Goal: Transaction & Acquisition: Purchase product/service

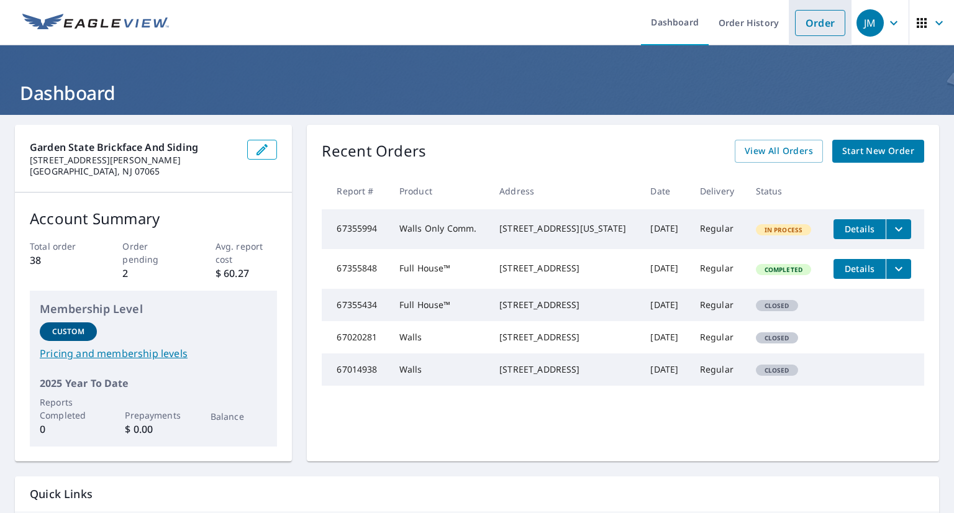
click at [813, 28] on link "Order" at bounding box center [820, 23] width 50 height 26
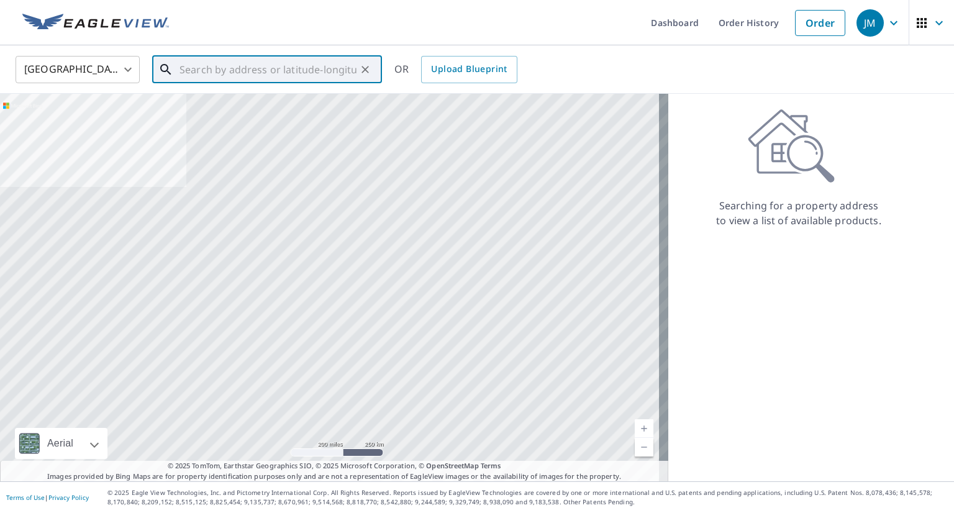
click at [255, 68] on input "text" at bounding box center [268, 69] width 177 height 35
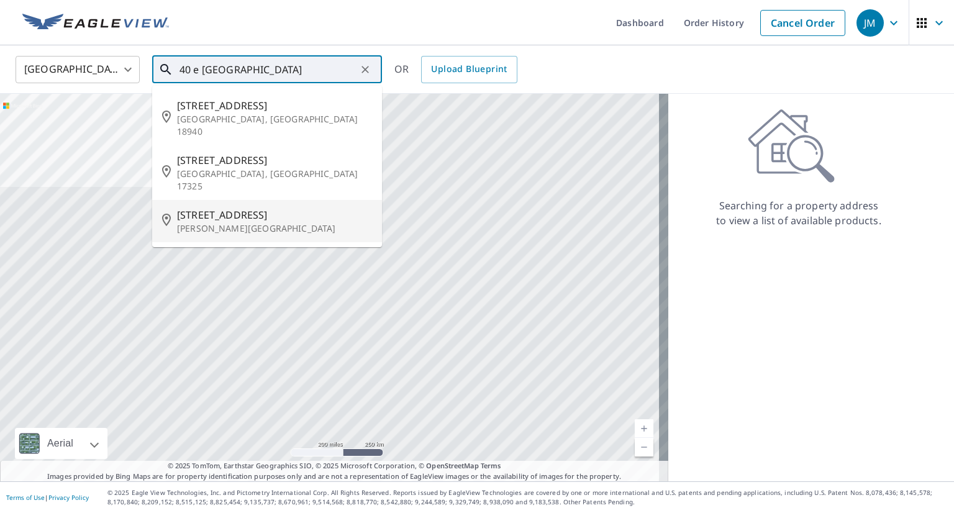
click at [249, 208] on span "[STREET_ADDRESS]" at bounding box center [274, 215] width 195 height 15
type input "[STREET_ADDRESS][PERSON_NAME]"
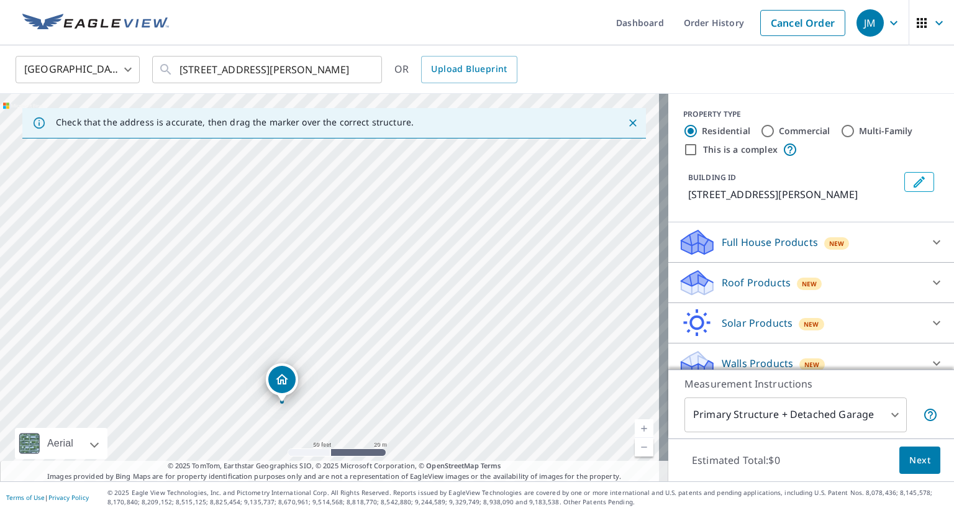
drag, startPoint x: 359, startPoint y: 219, endPoint x: 367, endPoint y: 281, distance: 63.2
click at [367, 281] on div "[STREET_ADDRESS][PERSON_NAME]" at bounding box center [334, 288] width 669 height 388
click at [933, 244] on icon at bounding box center [936, 242] width 7 height 4
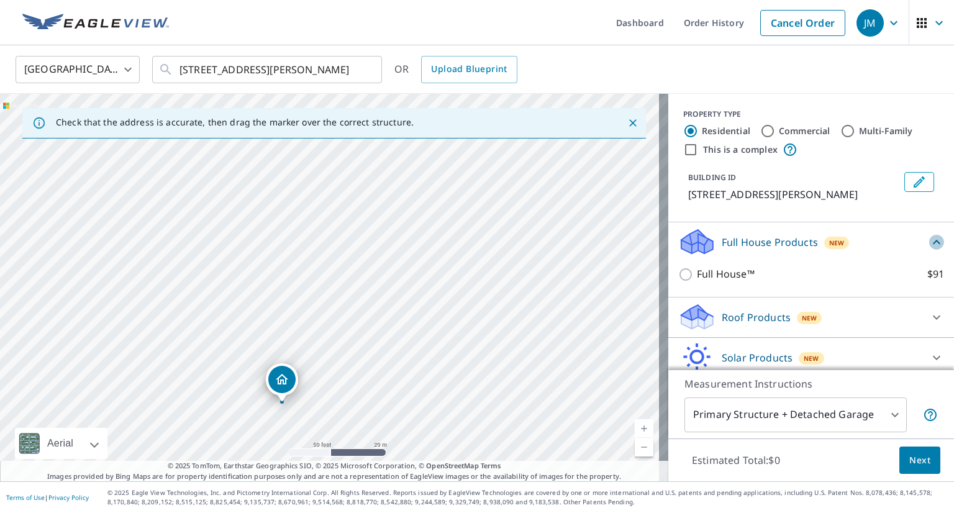
click at [930, 244] on icon at bounding box center [937, 242] width 15 height 15
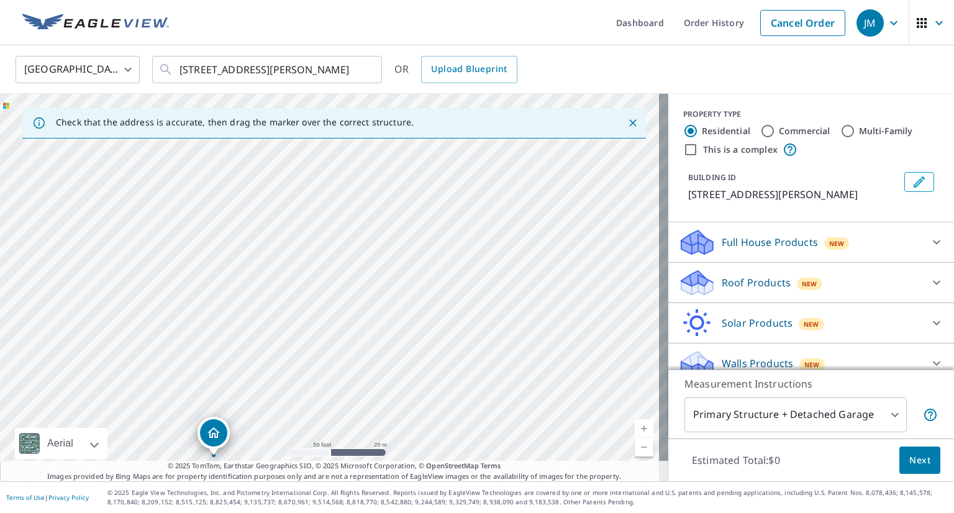
drag, startPoint x: 372, startPoint y: 221, endPoint x: 301, endPoint y: 277, distance: 90.2
click at [301, 277] on div "[STREET_ADDRESS][PERSON_NAME]" at bounding box center [334, 288] width 669 height 388
click at [636, 426] on link "Current Level 17, Zoom In" at bounding box center [644, 428] width 19 height 19
drag, startPoint x: 263, startPoint y: 194, endPoint x: 268, endPoint y: 247, distance: 53.0
click at [268, 247] on div "[STREET_ADDRESS][PERSON_NAME]" at bounding box center [334, 288] width 669 height 388
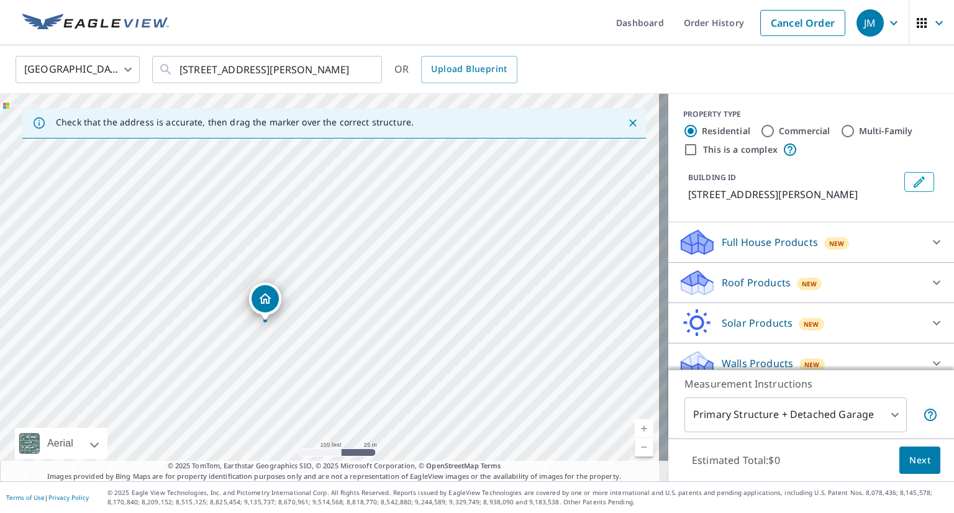
drag, startPoint x: 234, startPoint y: 381, endPoint x: 267, endPoint y: 294, distance: 93.2
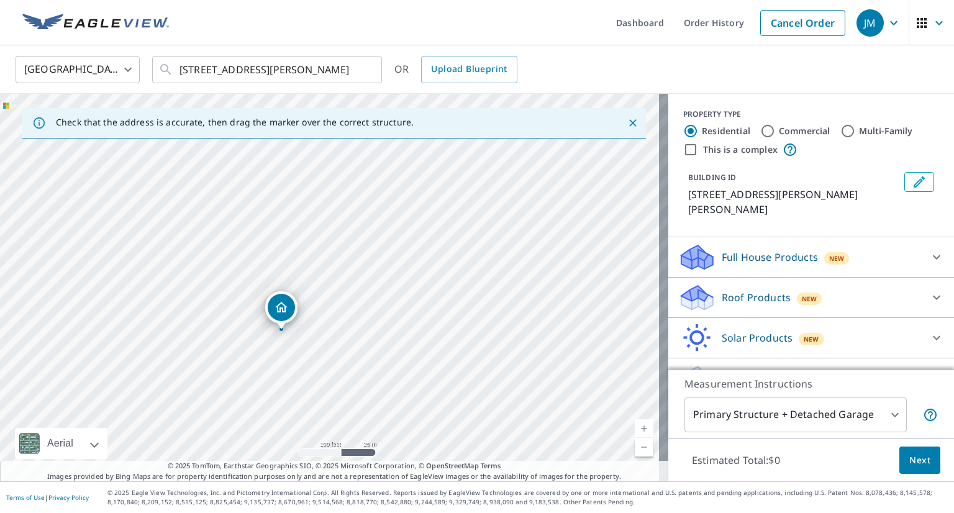
drag, startPoint x: 429, startPoint y: 231, endPoint x: 381, endPoint y: 274, distance: 65.1
click at [381, 274] on div "[STREET_ADDRESS][PERSON_NAME][PERSON_NAME]" at bounding box center [334, 288] width 669 height 388
click at [930, 254] on icon at bounding box center [937, 257] width 15 height 15
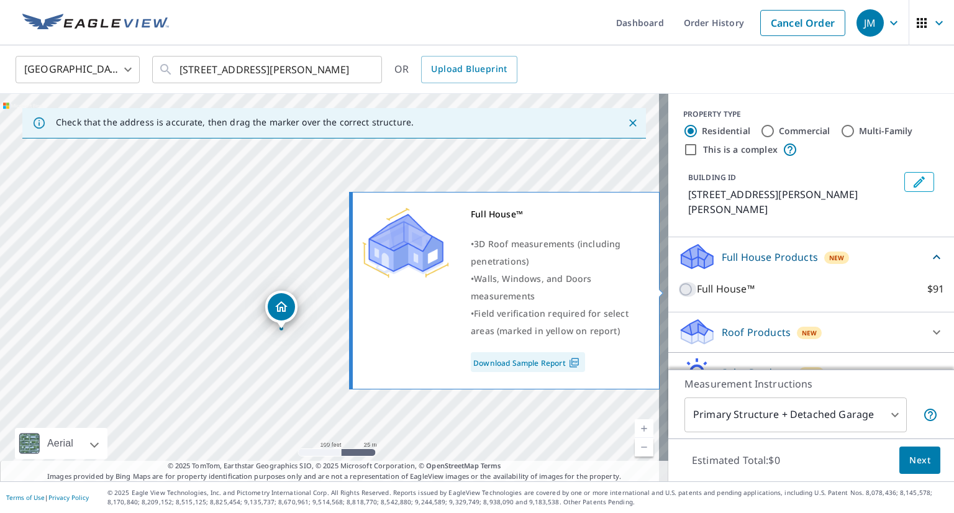
click at [679, 288] on input "Full House™ $91" at bounding box center [688, 289] width 19 height 15
checkbox input "true"
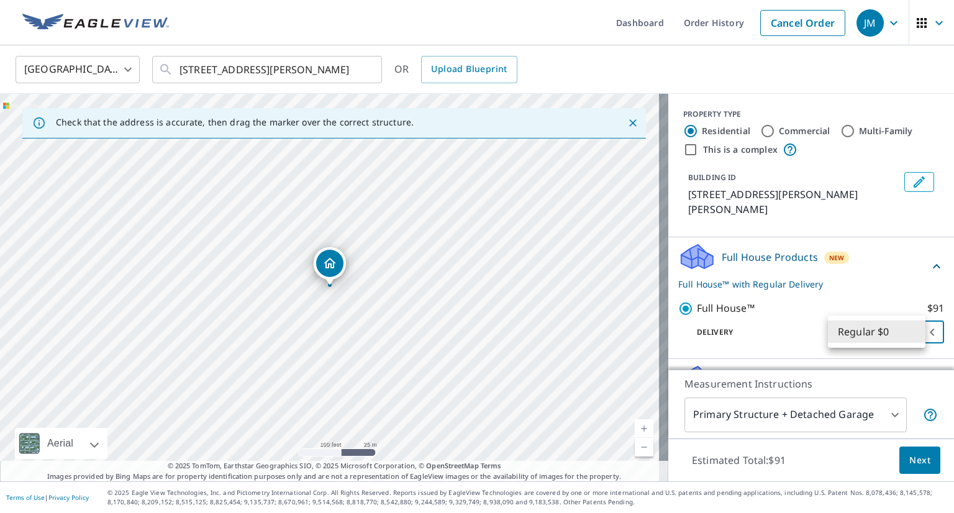
click at [900, 326] on body "JM JM Dashboard Order History Cancel Order JM [GEOGRAPHIC_DATA] US ​ [STREET_AD…" at bounding box center [477, 256] width 954 height 513
click at [900, 326] on li "Regular $0" at bounding box center [877, 332] width 98 height 22
click at [930, 264] on icon at bounding box center [937, 266] width 15 height 15
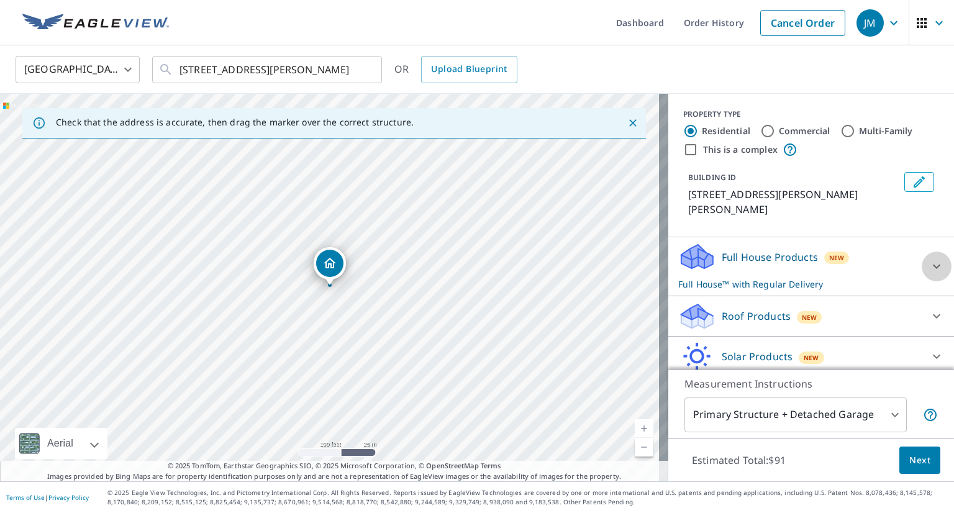
click at [930, 264] on icon at bounding box center [937, 266] width 15 height 15
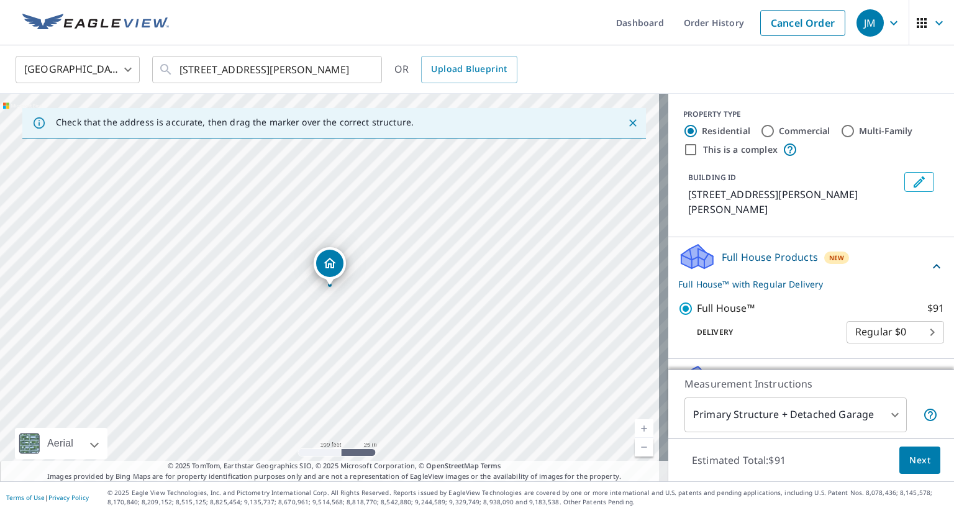
click at [930, 264] on icon at bounding box center [937, 266] width 15 height 15
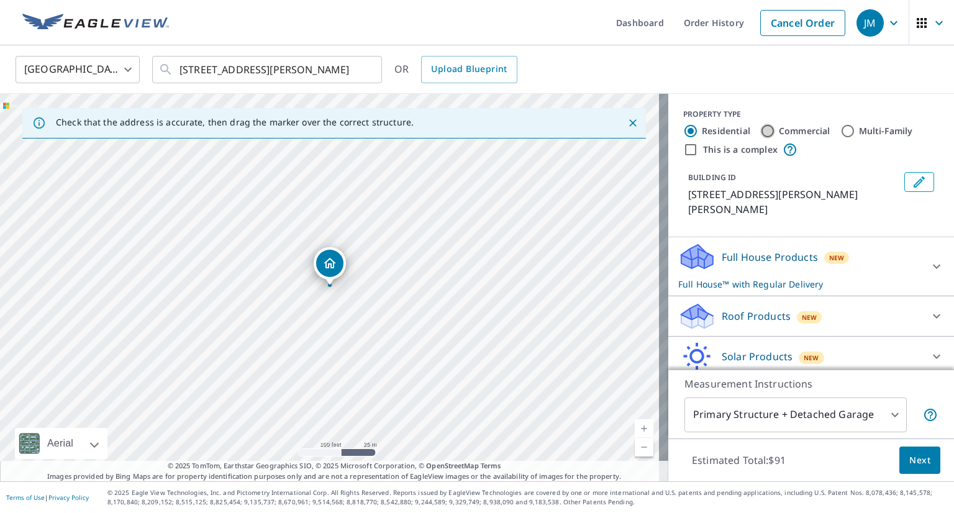
click at [761, 132] on input "Commercial" at bounding box center [768, 131] width 15 height 15
radio input "true"
type input "4"
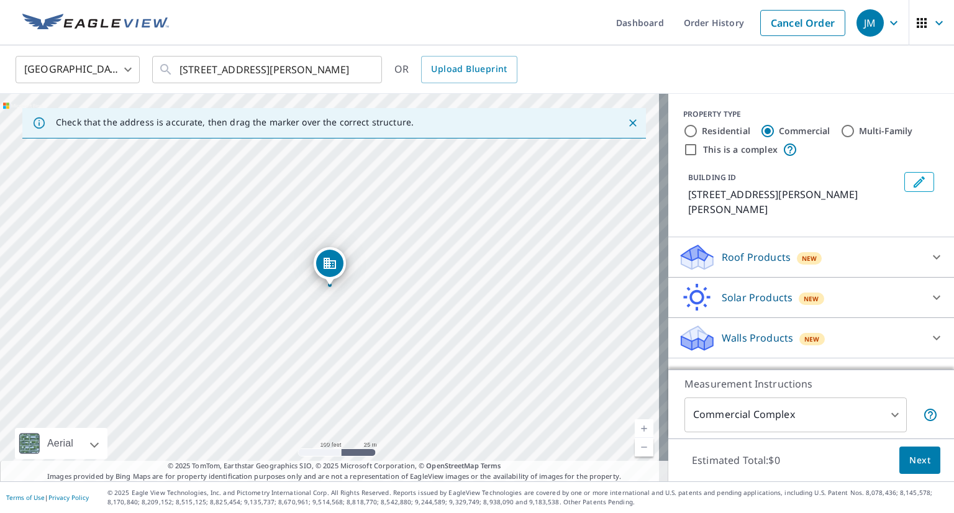
click at [930, 331] on icon at bounding box center [937, 338] width 15 height 15
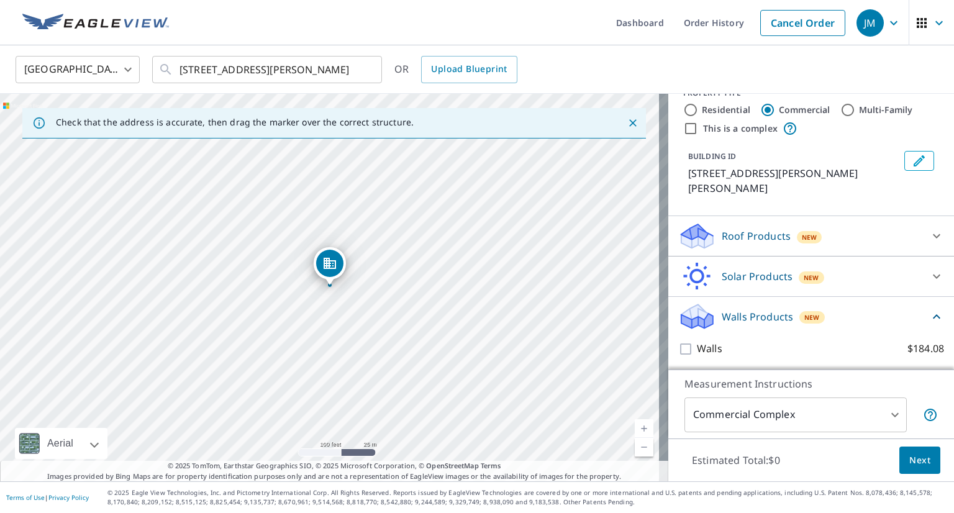
scroll to position [20, 0]
click at [930, 320] on icon at bounding box center [937, 318] width 15 height 15
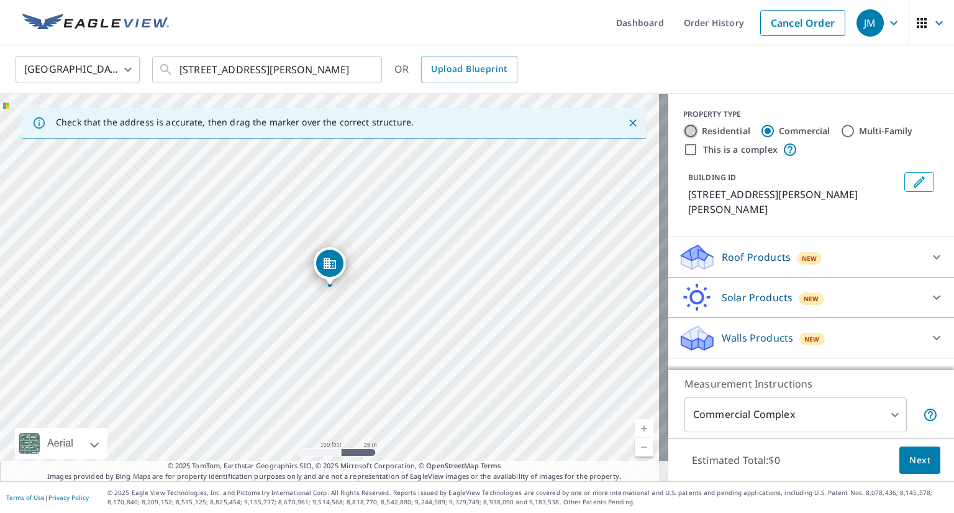
click at [683, 132] on input "Residential" at bounding box center [690, 131] width 15 height 15
radio input "true"
type input "1"
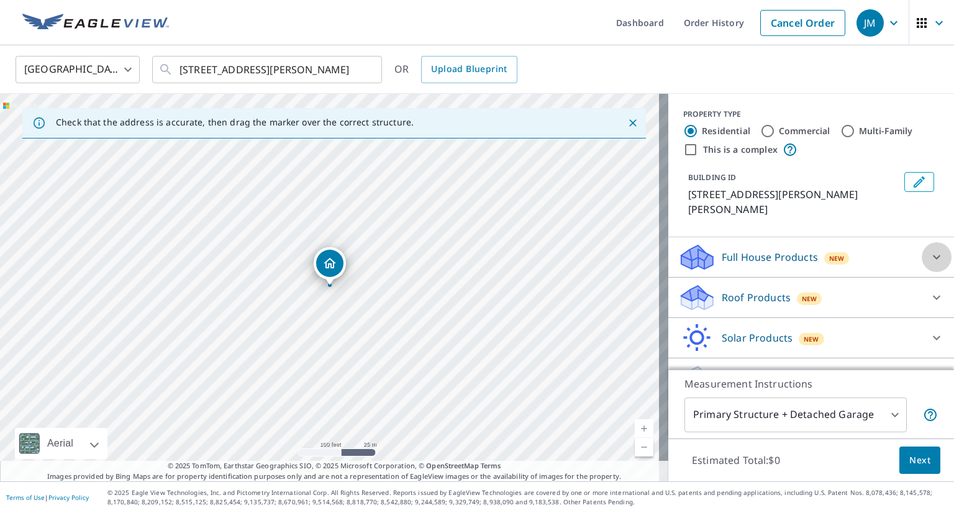
click at [930, 260] on icon at bounding box center [937, 257] width 15 height 15
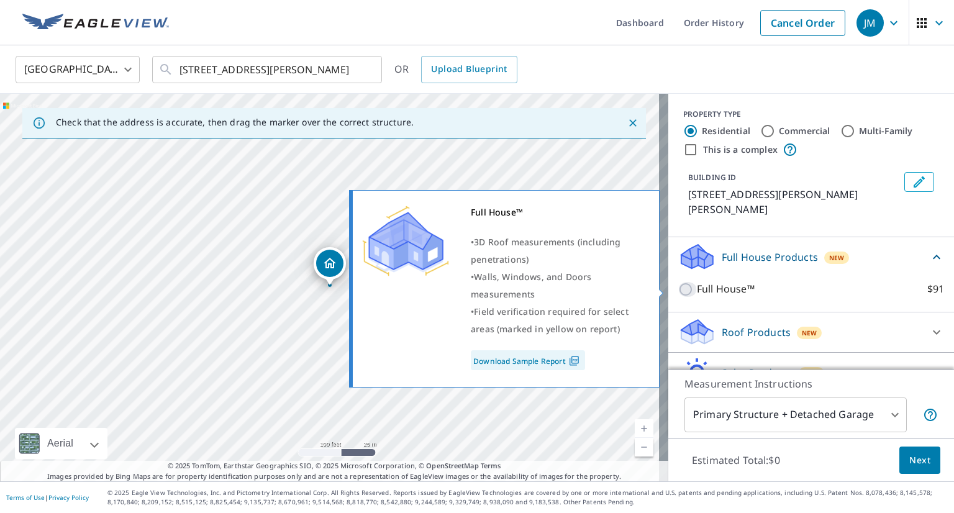
click at [679, 288] on input "Full House™ $91" at bounding box center [688, 289] width 19 height 15
checkbox input "true"
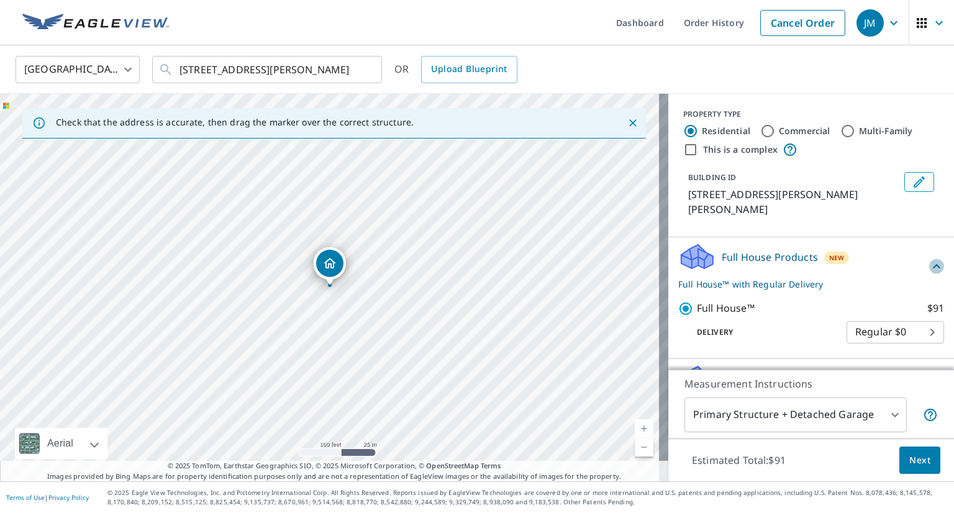
click at [930, 264] on icon at bounding box center [937, 266] width 15 height 15
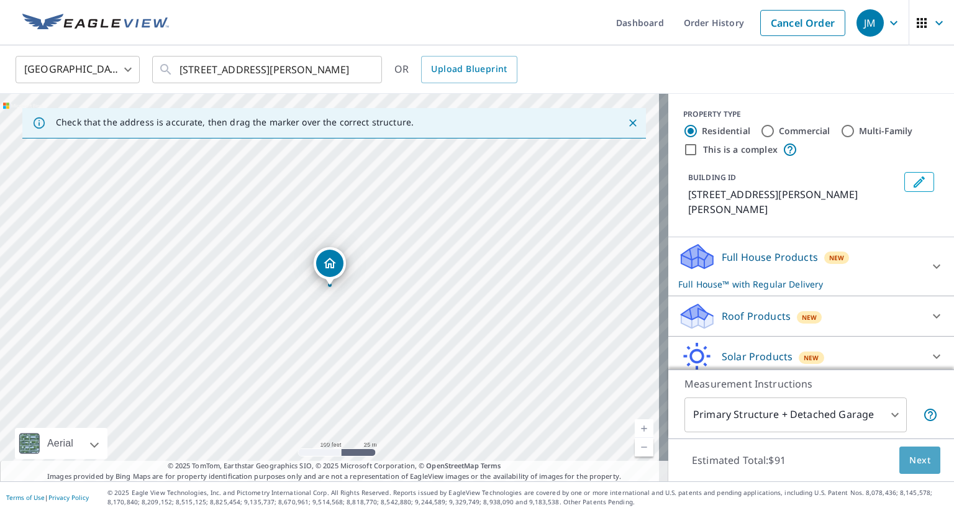
click at [910, 459] on span "Next" at bounding box center [920, 461] width 21 height 16
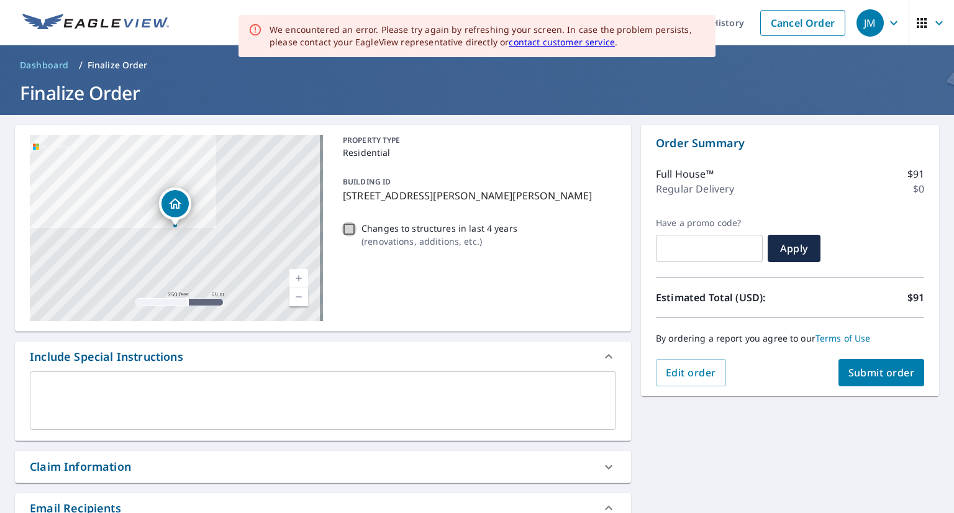
click at [348, 231] on input "Changes to structures in last 4 years ( renovations, additions, etc. )" at bounding box center [349, 229] width 15 height 15
checkbox input "true"
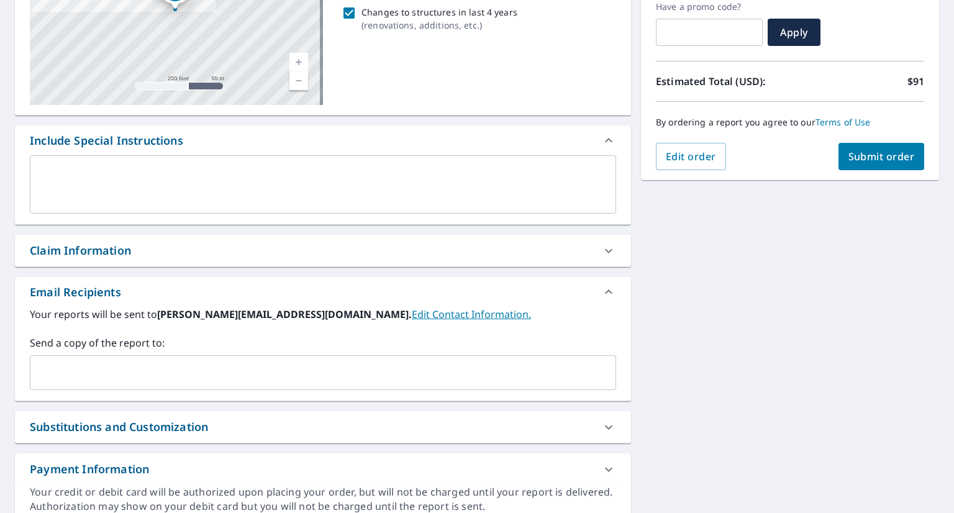
scroll to position [217, 0]
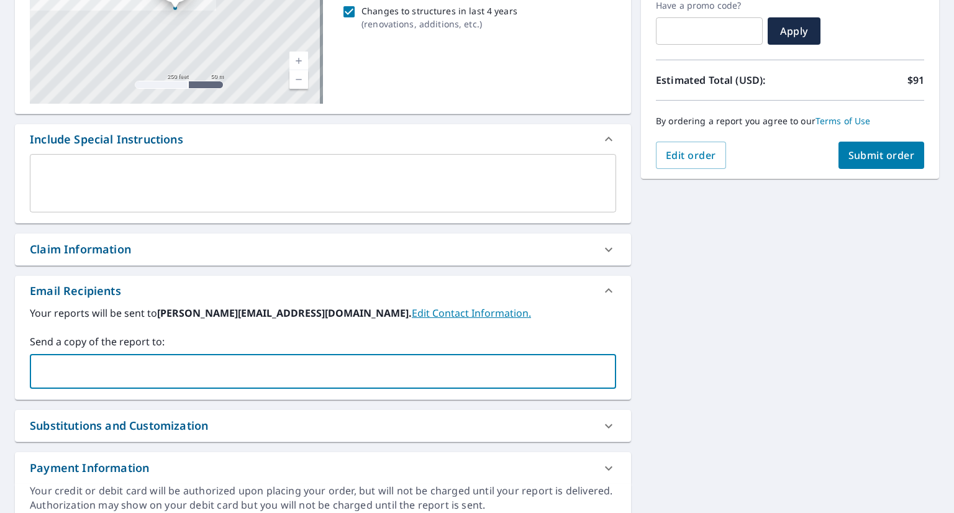
click at [221, 370] on input "text" at bounding box center [313, 372] width 557 height 24
type input "[PERSON_NAME][EMAIL_ADDRESS][DOMAIN_NAME]"
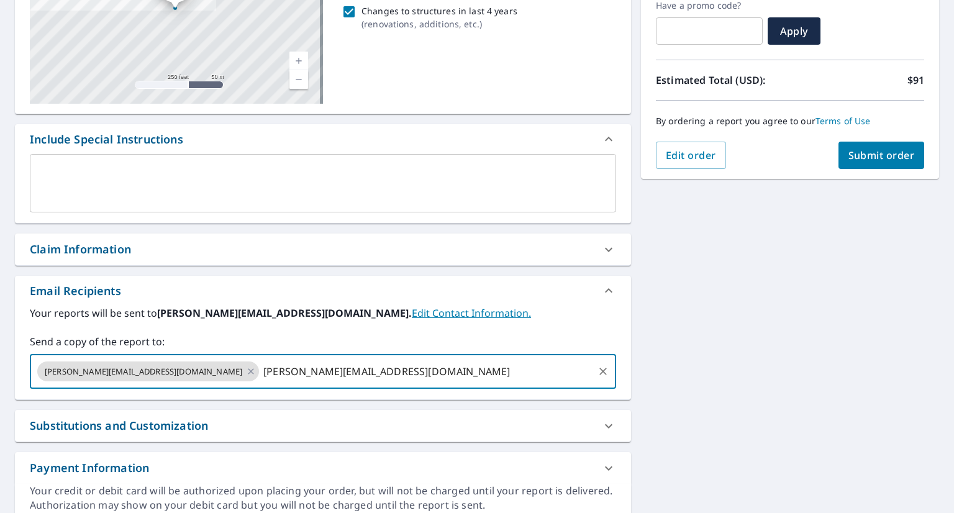
type input "[PERSON_NAME][EMAIL_ADDRESS][DOMAIN_NAME]"
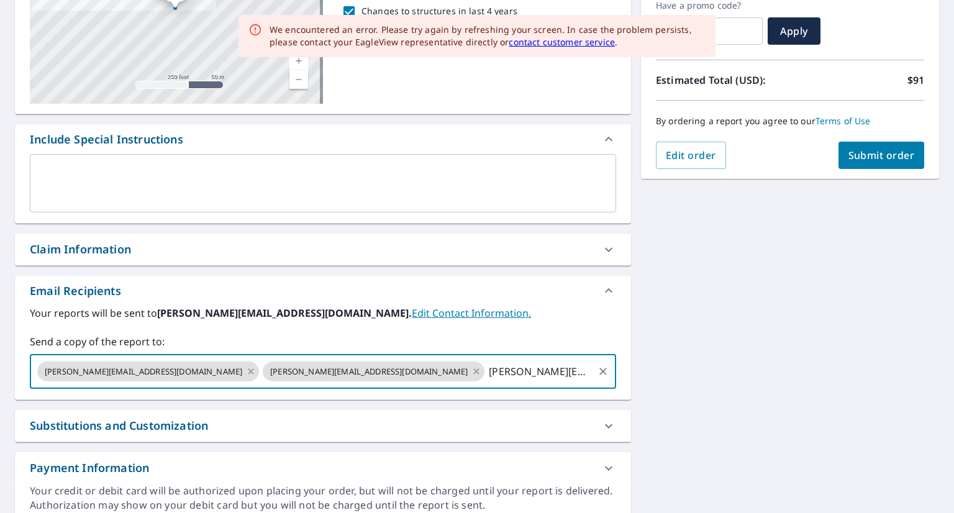
type input "[PERSON_NAME][EMAIL_ADDRESS][DOMAIN_NAME]"
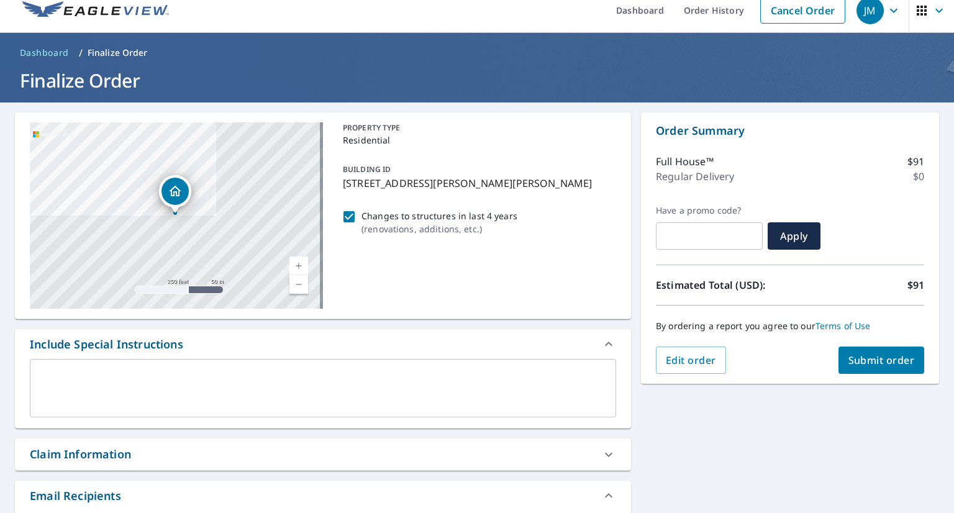
scroll to position [0, 0]
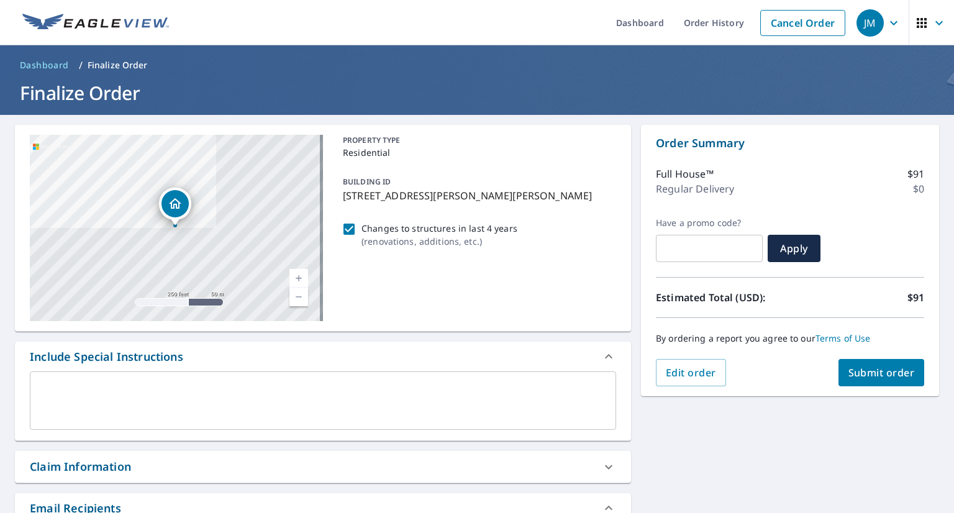
click at [868, 374] on span "Submit order" at bounding box center [882, 373] width 66 height 14
